Goal: Information Seeking & Learning: Learn about a topic

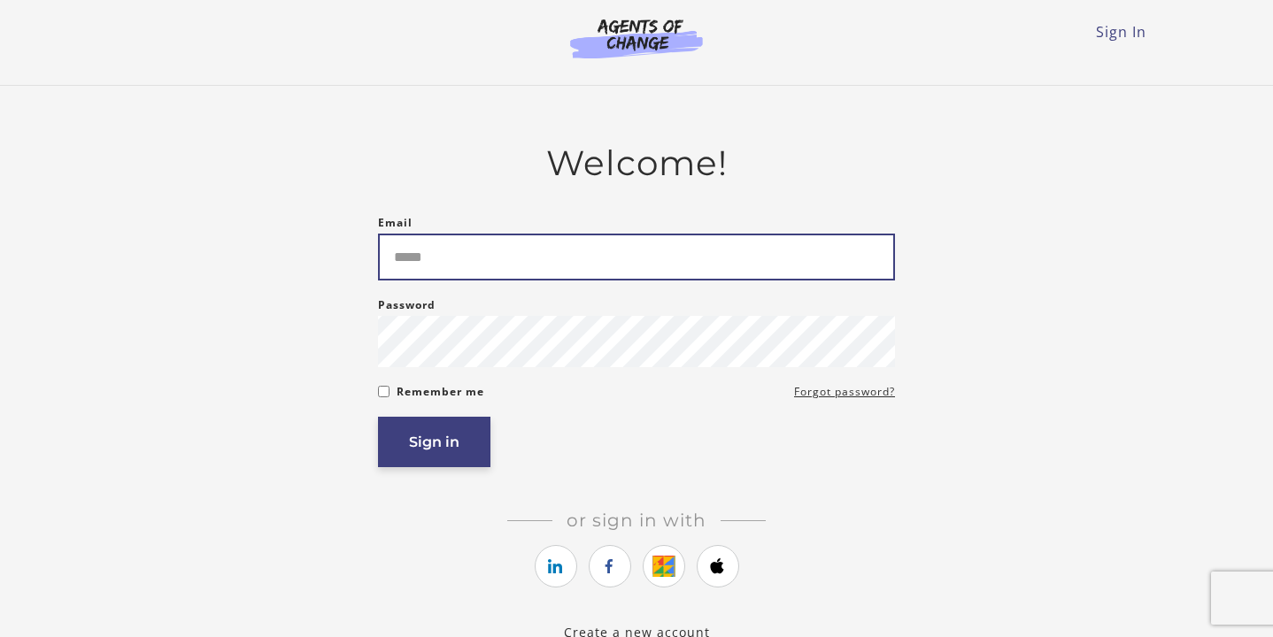
type input "**********"
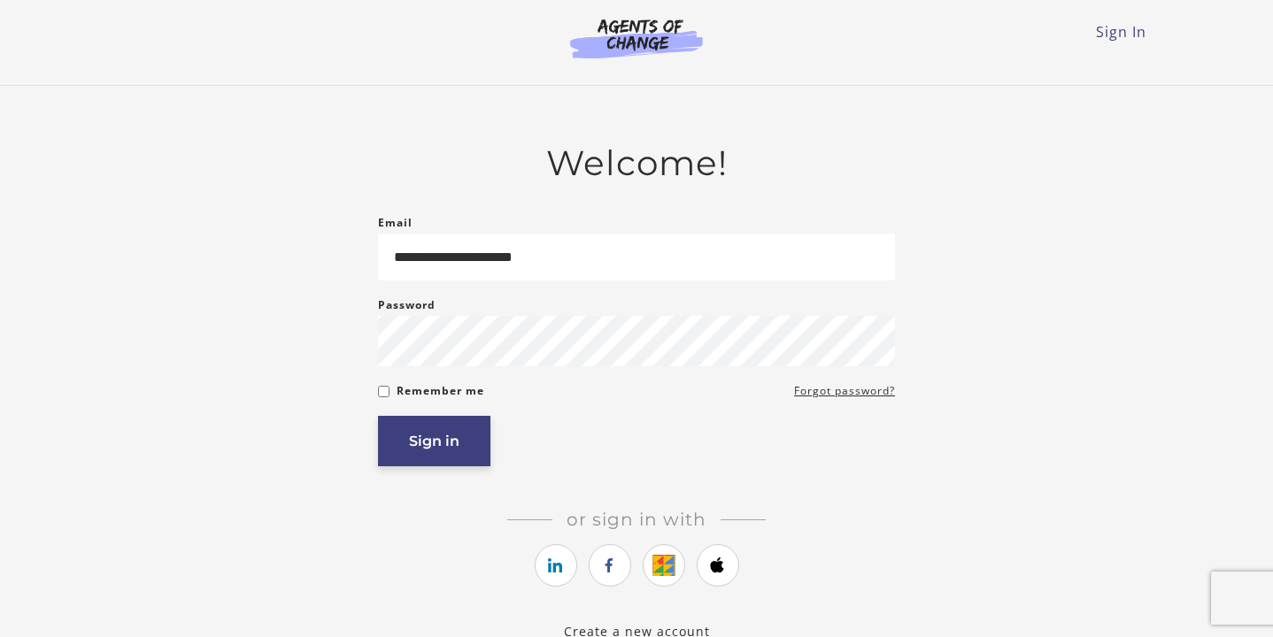
click at [480, 433] on button "Sign in" at bounding box center [434, 441] width 112 height 50
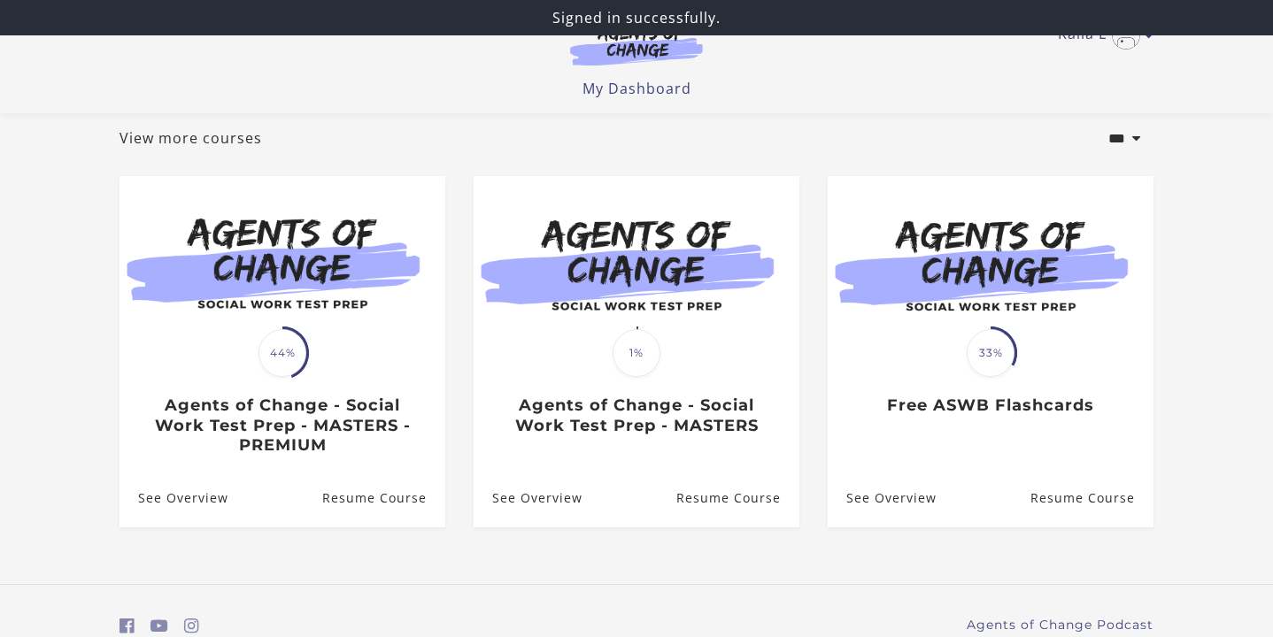
scroll to position [104, 0]
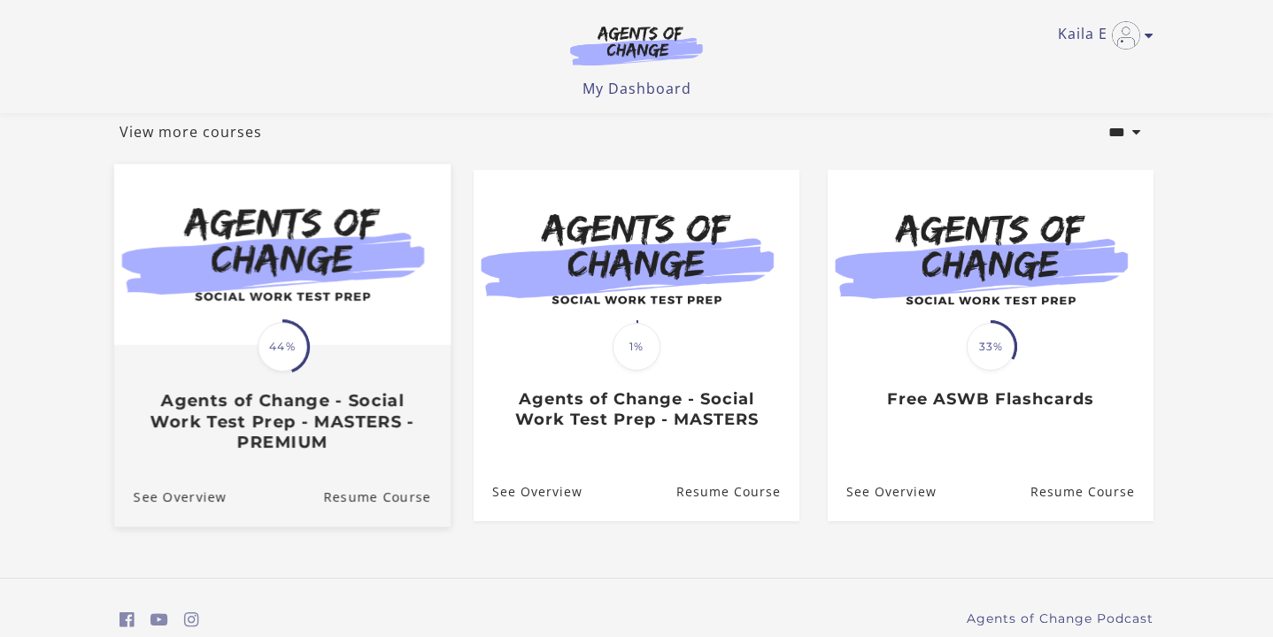
click at [403, 452] on h3 "Agents of Change - Social Work Test Prep - MASTERS - PREMIUM" at bounding box center [282, 422] width 297 height 62
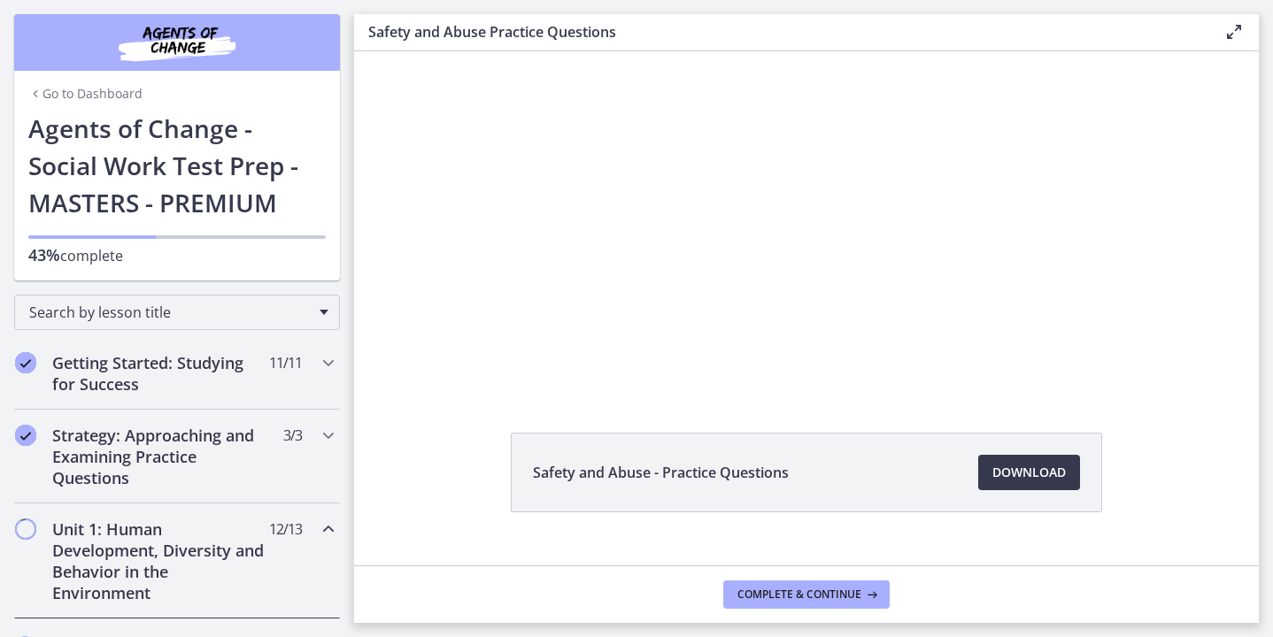
scroll to position [58, 0]
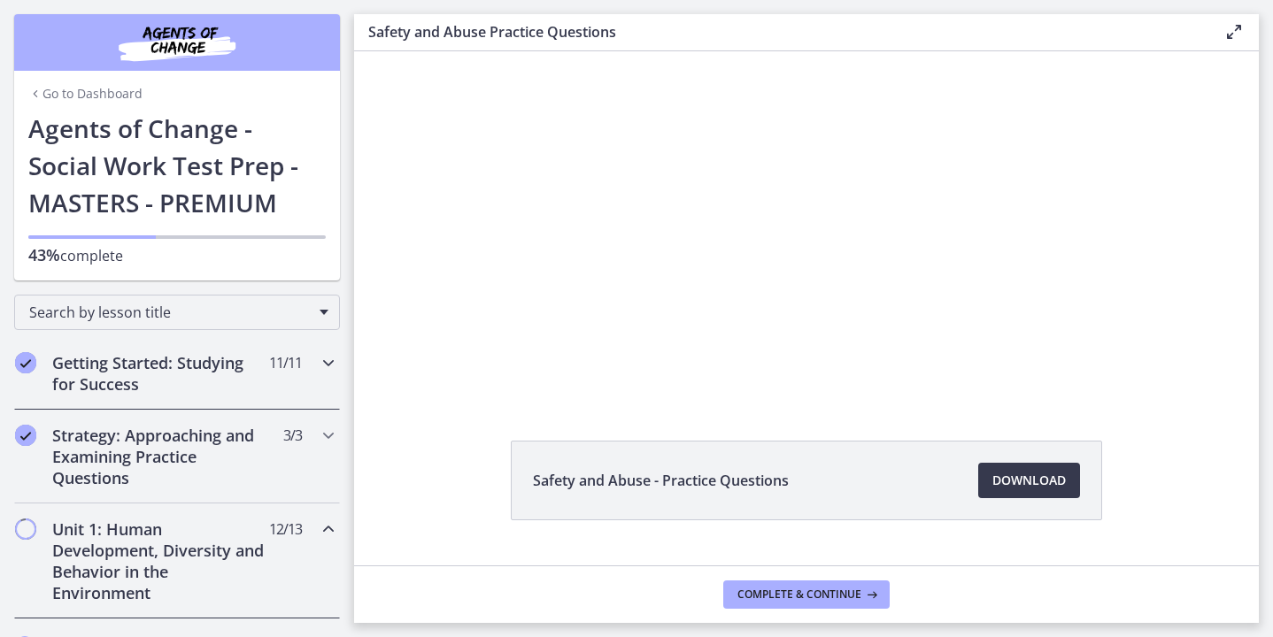
click at [280, 366] on span "11 / 11 Completed" at bounding box center [285, 362] width 33 height 21
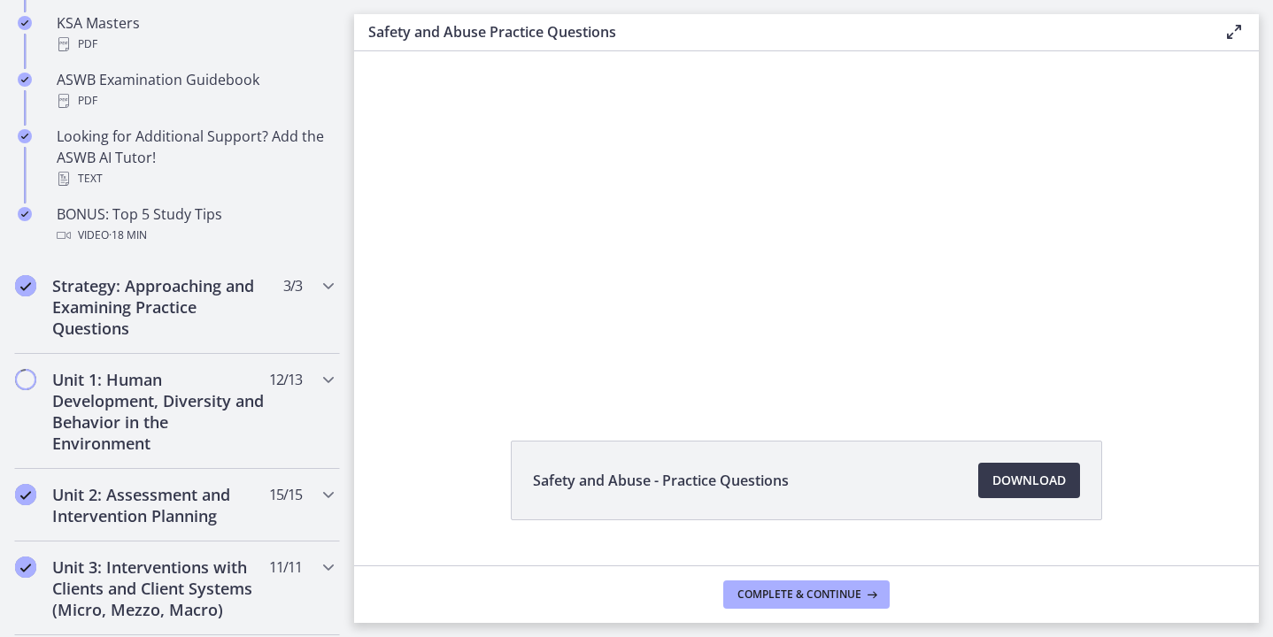
scroll to position [856, 0]
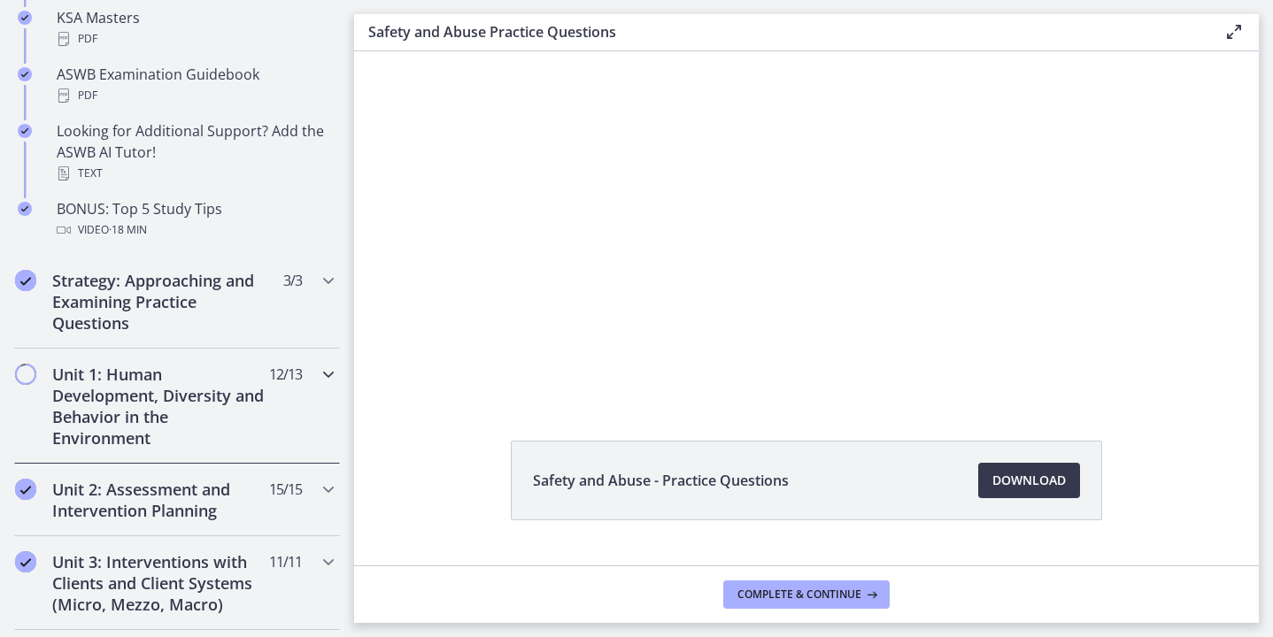
click at [268, 408] on div "Unit 1: Human Development, Diversity and Behavior in the Environment 12 / 13 Co…" at bounding box center [177, 406] width 326 height 115
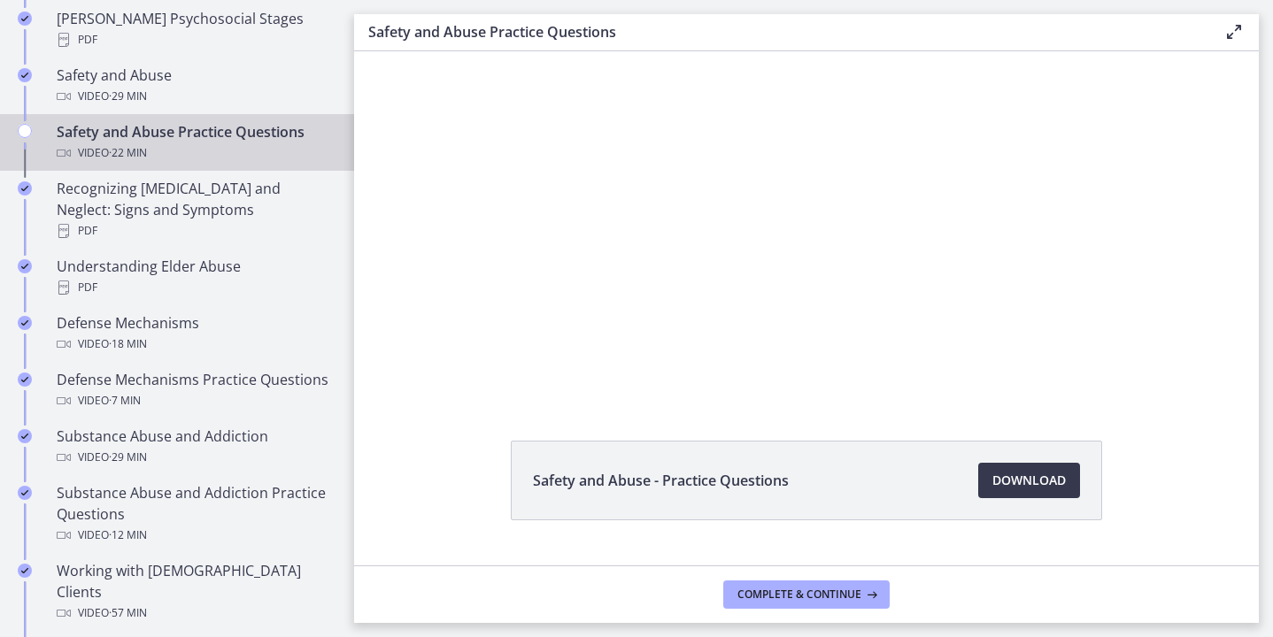
scroll to position [0, 0]
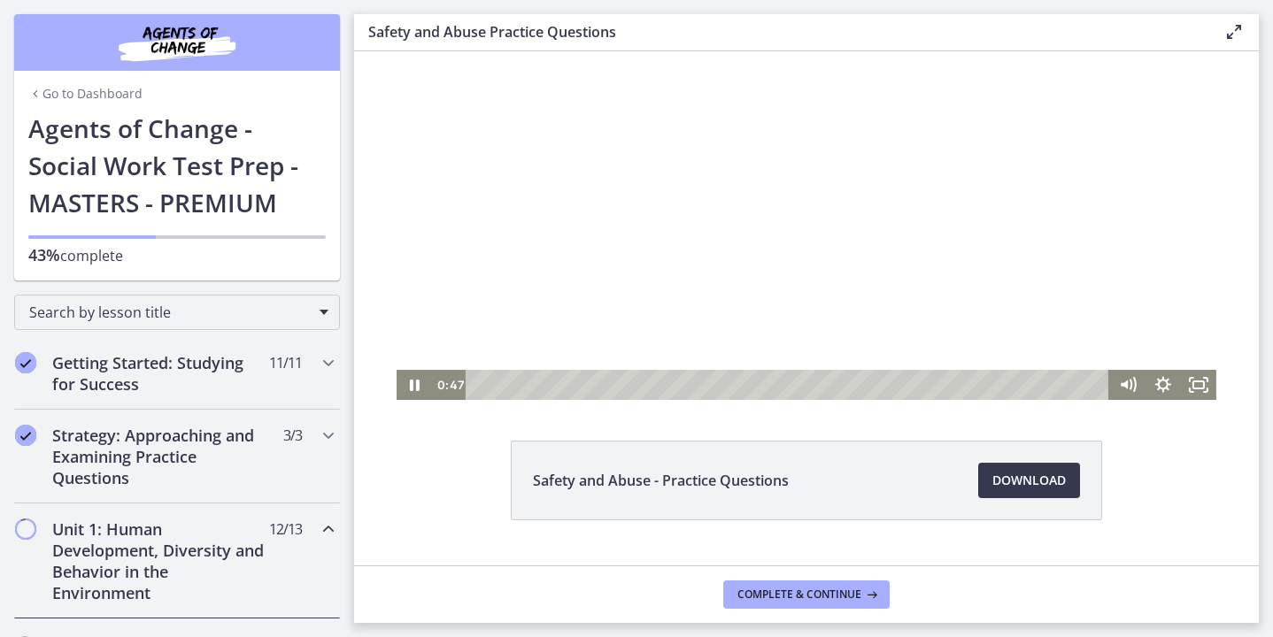
click at [798, 242] on div at bounding box center [805, 196] width 819 height 407
